Goal: Information Seeking & Learning: Learn about a topic

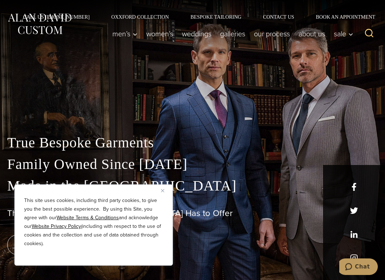
click at [163, 192] on img "Close" at bounding box center [162, 190] width 3 height 3
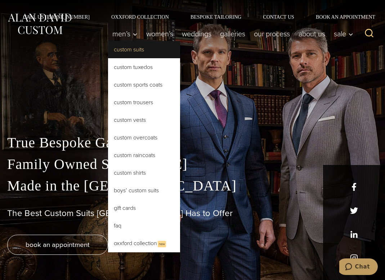
click at [132, 48] on link "Custom Suits" at bounding box center [144, 49] width 72 height 17
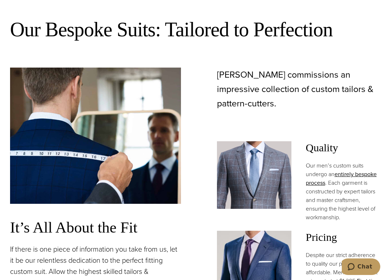
scroll to position [468, 0]
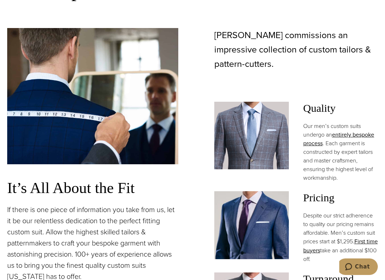
click at [260, 137] on img at bounding box center [251, 136] width 75 height 68
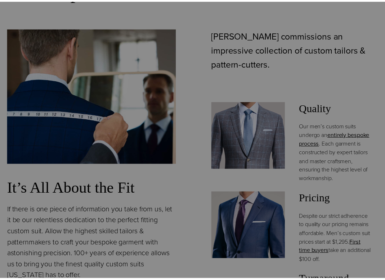
scroll to position [0, 0]
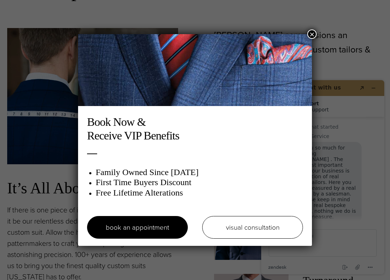
click at [310, 35] on button "×" at bounding box center [311, 34] width 9 height 9
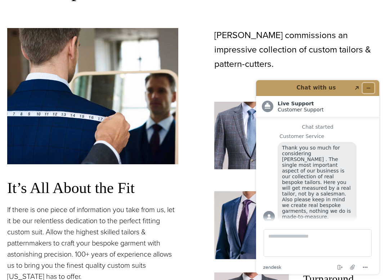
click at [371, 85] on button "Minimize widget" at bounding box center [369, 88] width 12 height 10
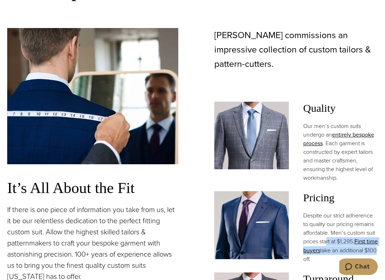
drag, startPoint x: 328, startPoint y: 228, endPoint x: 340, endPoint y: 247, distance: 22.5
click at [339, 247] on p "Despite our strict adherence to quality our pricing remains affordable. Men’s c…" at bounding box center [340, 238] width 75 height 52
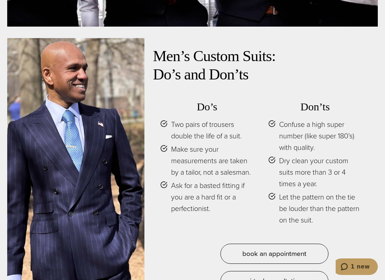
scroll to position [2808, 0]
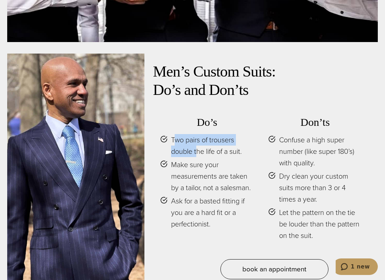
drag, startPoint x: 176, startPoint y: 126, endPoint x: 197, endPoint y: 142, distance: 25.7
click at [197, 143] on span "Two pairs of trousers double the life of a suit." at bounding box center [212, 145] width 83 height 23
click at [179, 172] on span "Make sure your measurements are taken by a tailor, not a salesman." at bounding box center [212, 176] width 83 height 35
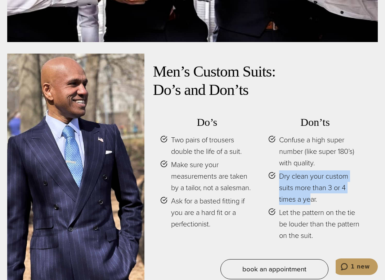
drag, startPoint x: 279, startPoint y: 160, endPoint x: 311, endPoint y: 187, distance: 41.9
click at [311, 187] on span "Dry clean your custom suits more than 3 or 4 times a year." at bounding box center [320, 188] width 83 height 35
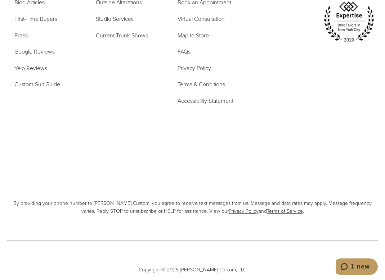
scroll to position [0, 0]
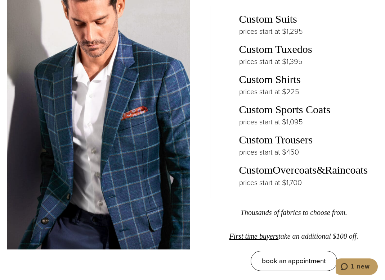
scroll to position [1224, 0]
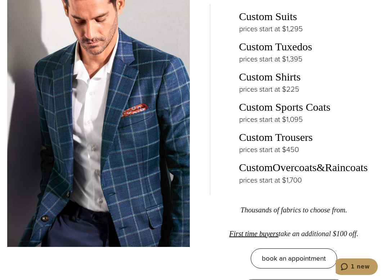
click at [152, 99] on img at bounding box center [98, 122] width 183 height 250
click at [142, 132] on img at bounding box center [98, 122] width 183 height 250
click at [140, 132] on img at bounding box center [98, 122] width 183 height 250
click at [139, 131] on img at bounding box center [98, 122] width 183 height 250
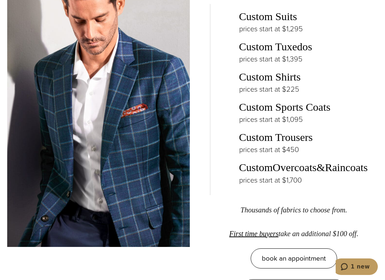
click at [138, 131] on img at bounding box center [98, 122] width 183 height 250
click at [137, 130] on img at bounding box center [98, 122] width 183 height 250
click at [135, 129] on img at bounding box center [98, 122] width 183 height 250
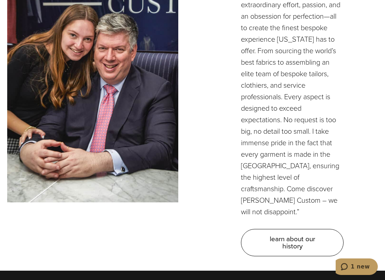
scroll to position [2232, 0]
